Goal: Communication & Community: Answer question/provide support

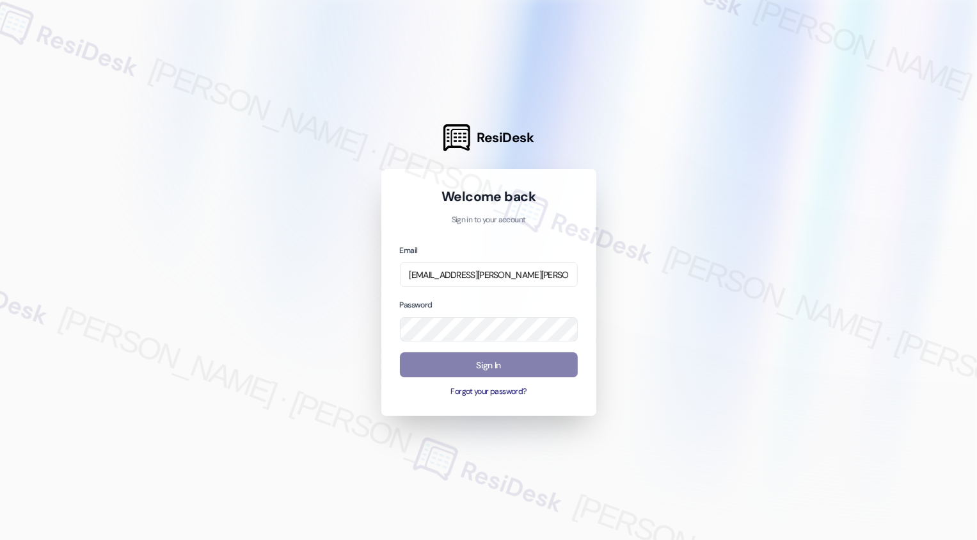
type input "[EMAIL_ADDRESS][PERSON_NAME][PERSON_NAME][PERSON_NAME][PERSON_NAME][DOMAIN_NAME]"
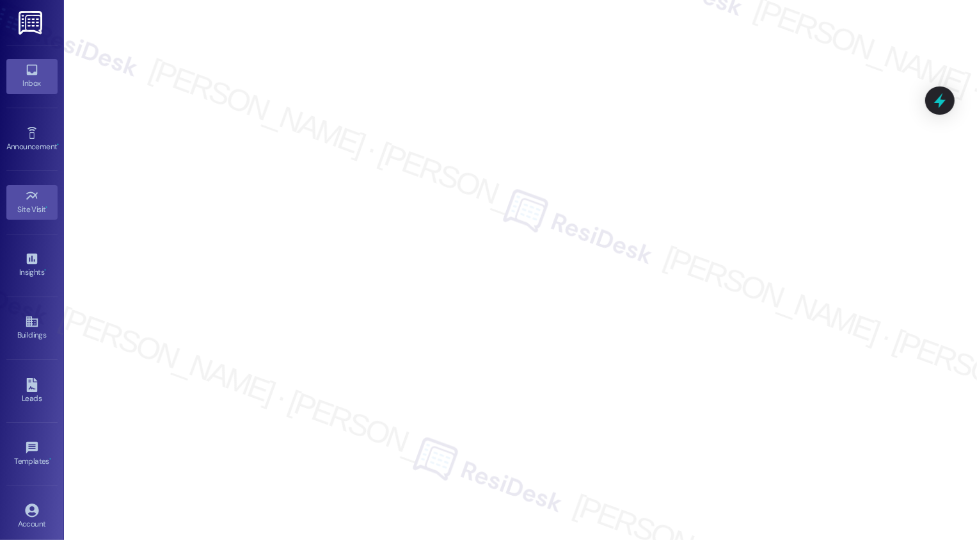
click at [28, 85] on div "Inbox" at bounding box center [32, 83] width 64 height 13
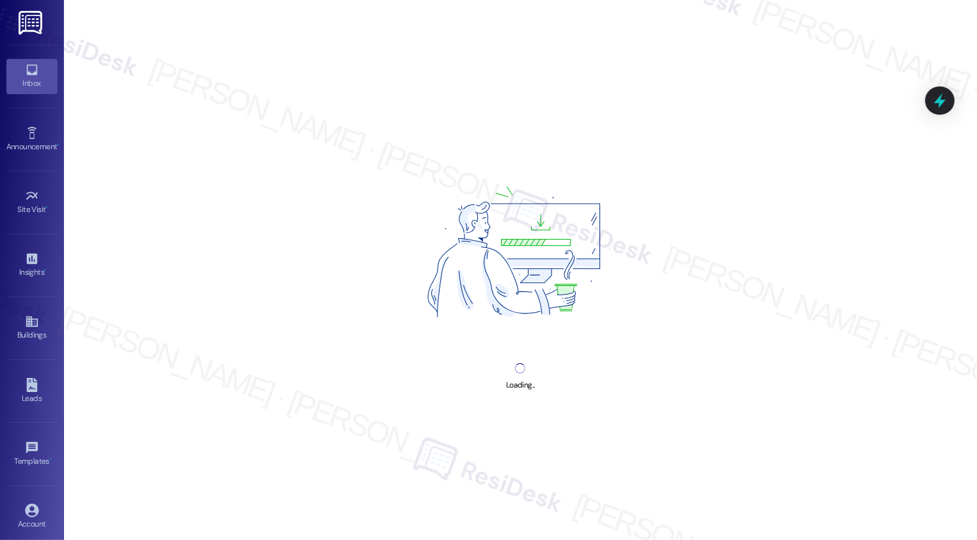
click at [28, 85] on div "Inbox" at bounding box center [32, 83] width 64 height 13
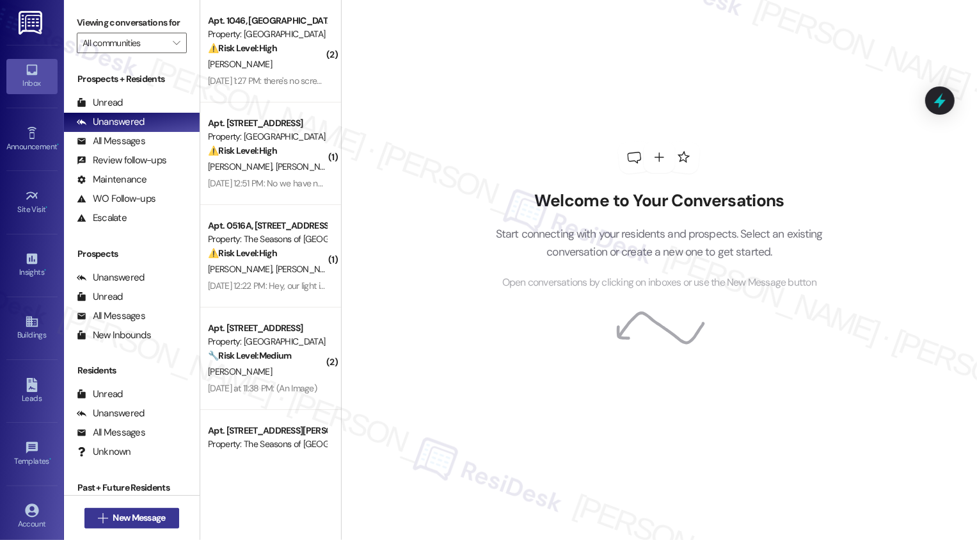
click at [147, 520] on span "New Message" at bounding box center [139, 517] width 52 height 13
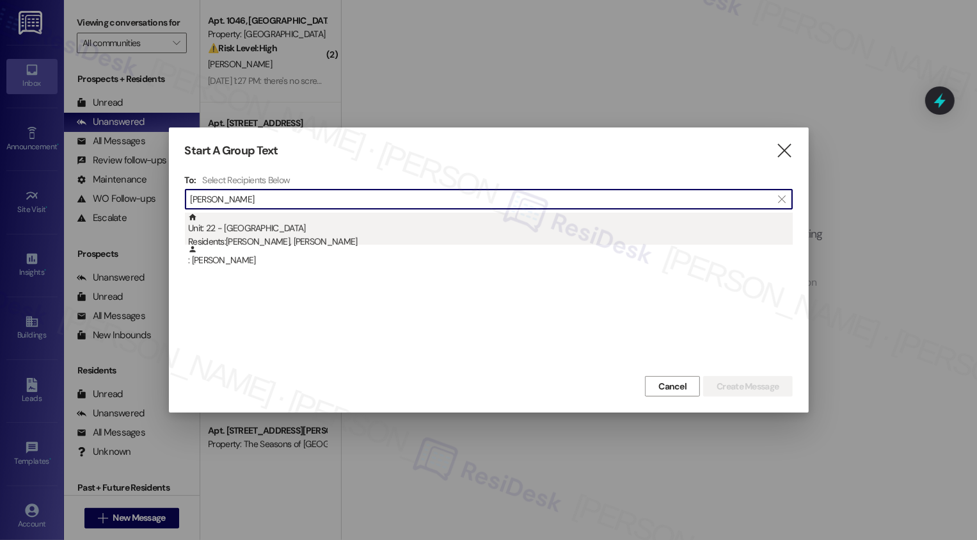
type input "[PERSON_NAME]"
click at [355, 236] on div "Residents: [PERSON_NAME], [PERSON_NAME]" at bounding box center [490, 241] width 605 height 13
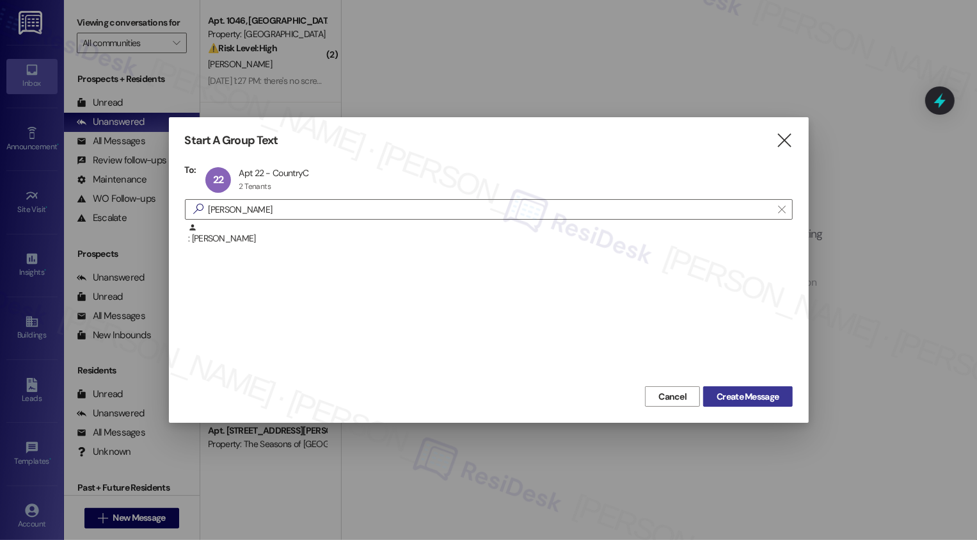
click at [743, 392] on span "Create Message" at bounding box center [748, 396] width 62 height 13
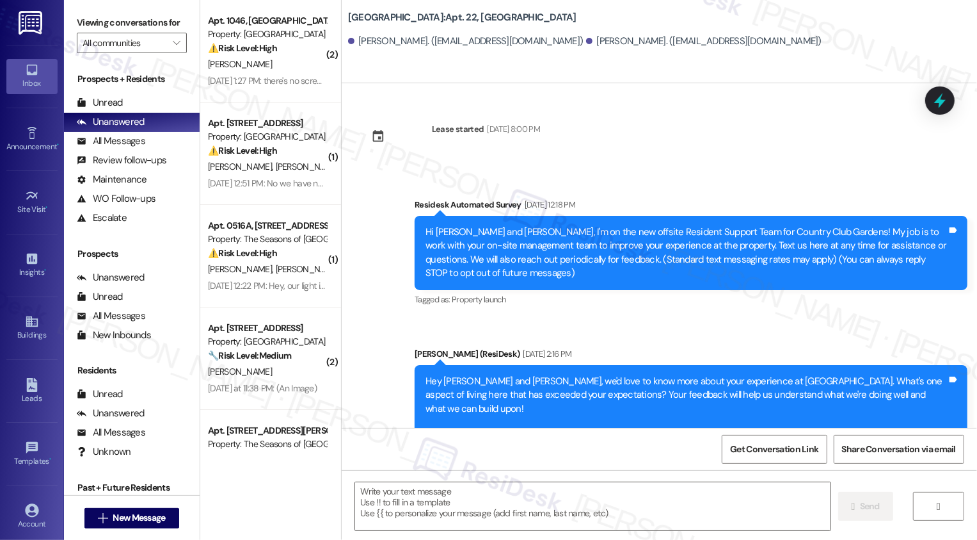
type textarea "Fetching suggested responses. Please feel free to read through the conversation…"
